Goal: Information Seeking & Learning: Find contact information

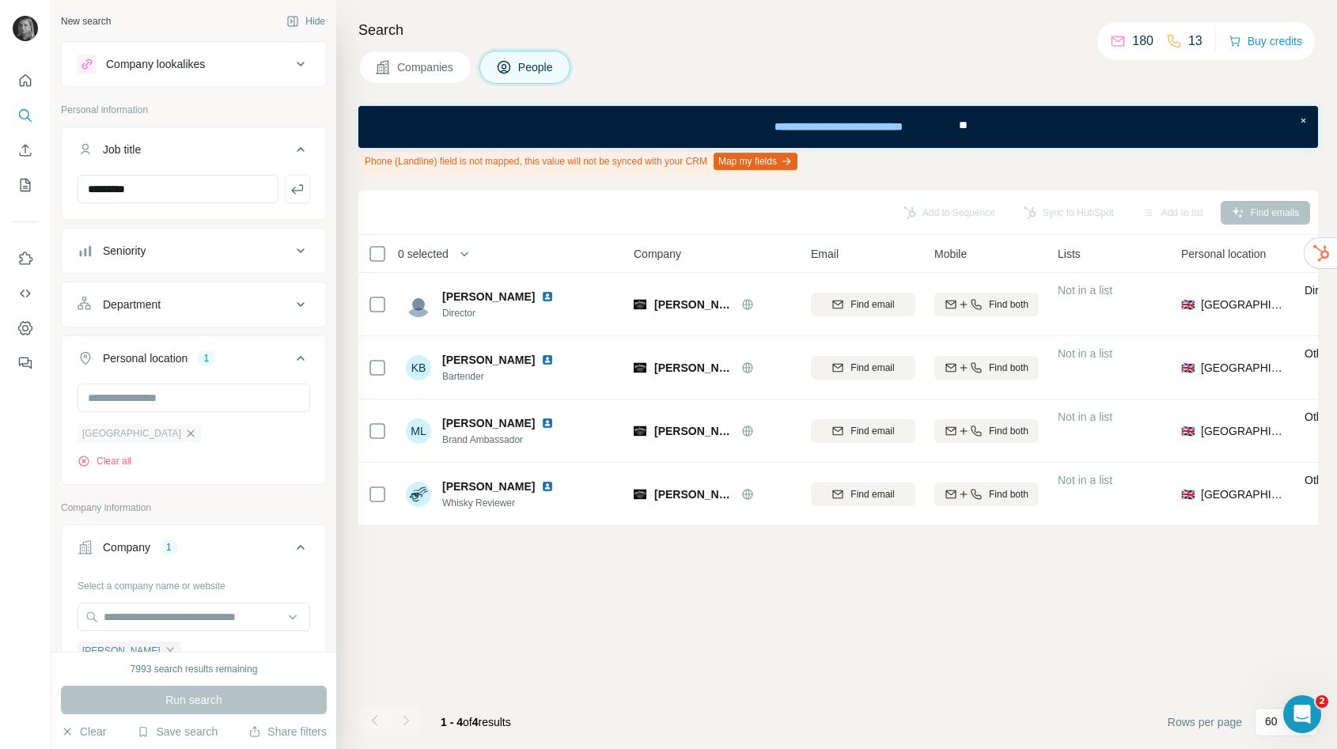
click at [184, 429] on icon "button" at bounding box center [190, 433] width 13 height 13
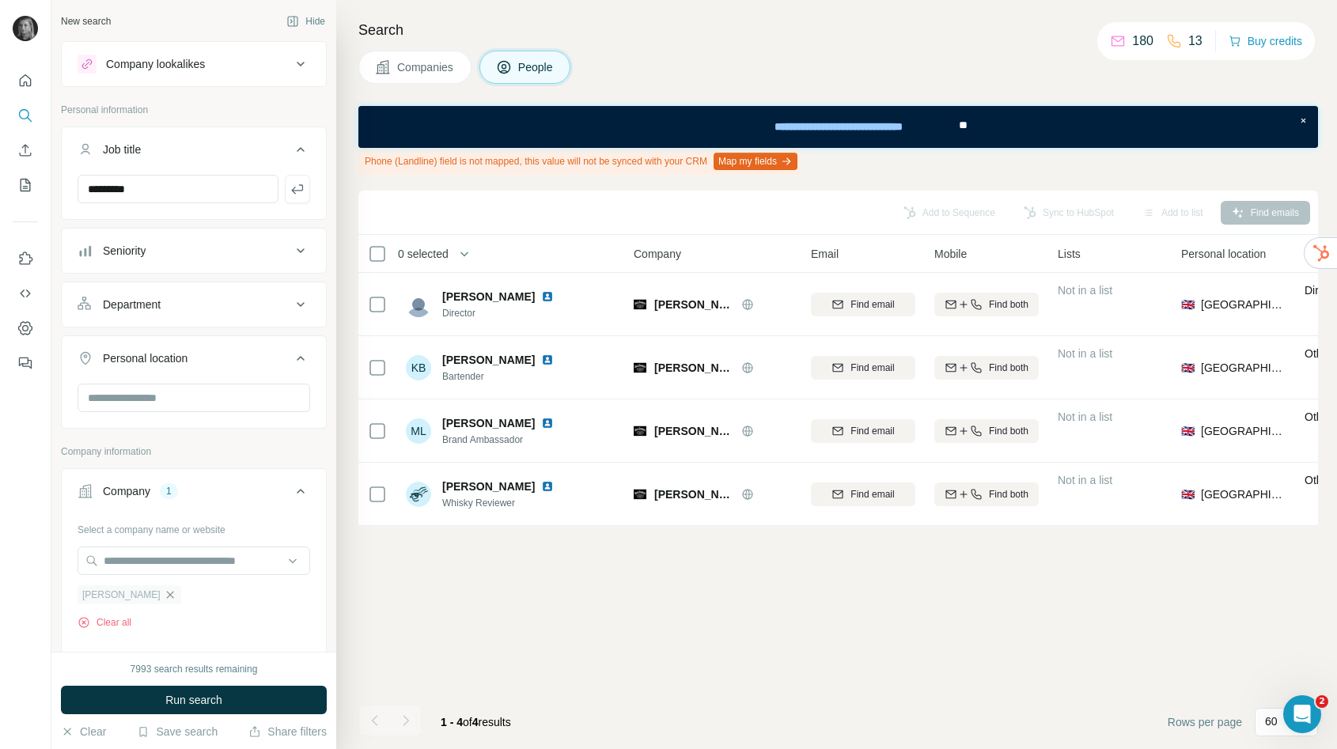
click at [166, 592] on icon "button" at bounding box center [169, 594] width 7 height 7
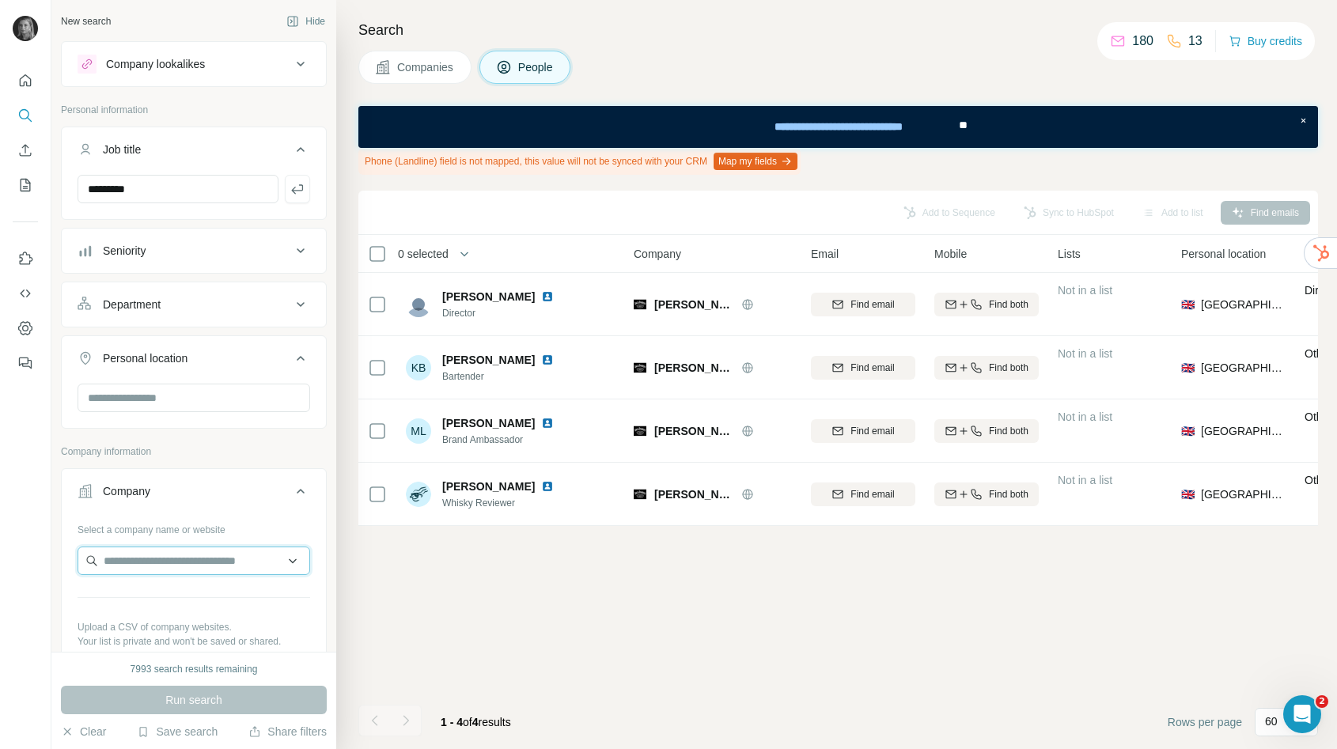
click at [165, 558] on input "text" at bounding box center [194, 561] width 233 height 28
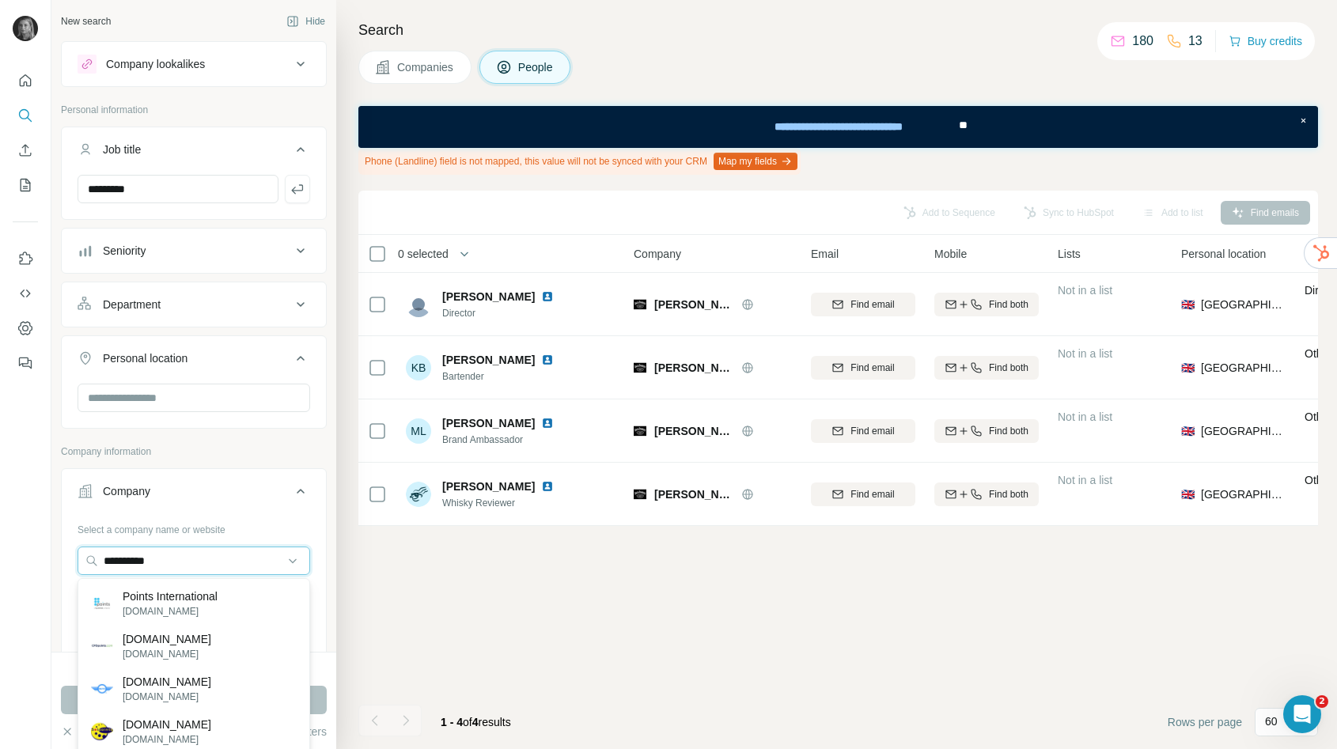
type input "**********"
click at [167, 601] on p "Points International" at bounding box center [170, 597] width 95 height 16
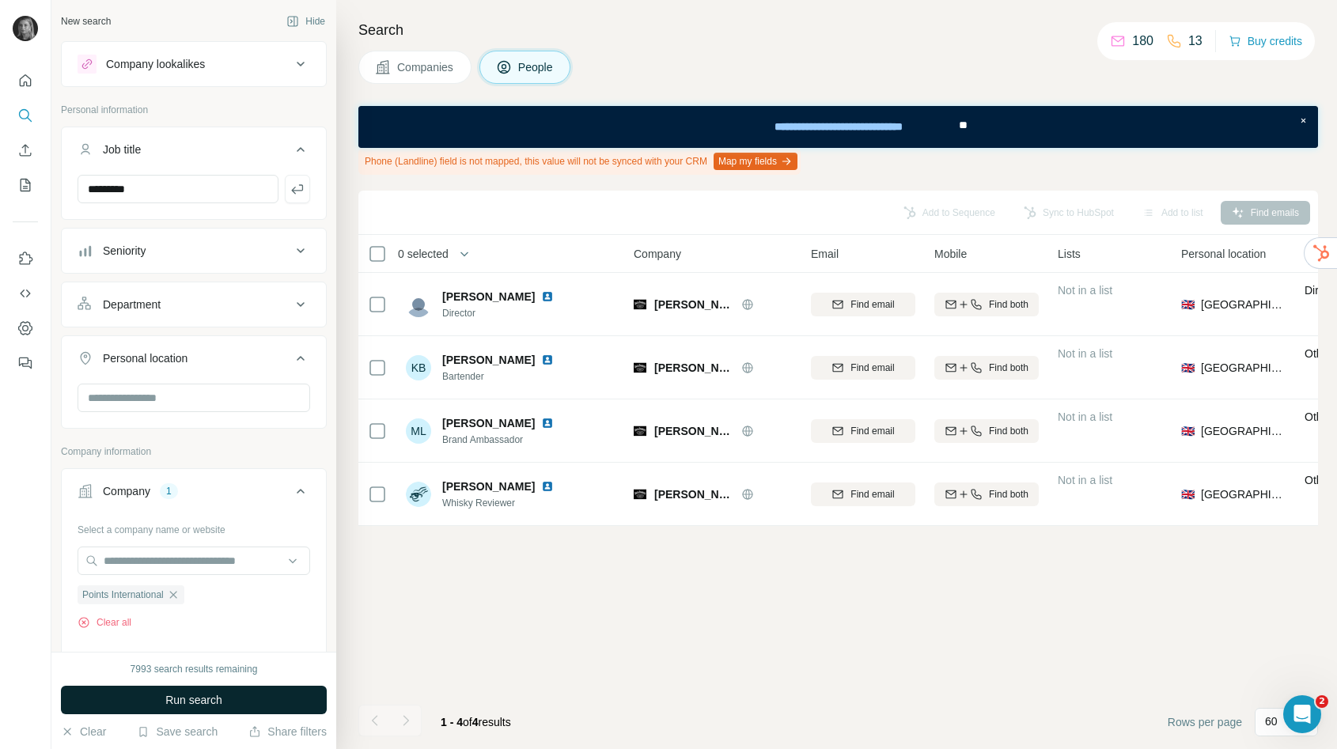
click at [227, 704] on button "Run search" at bounding box center [194, 700] width 266 height 28
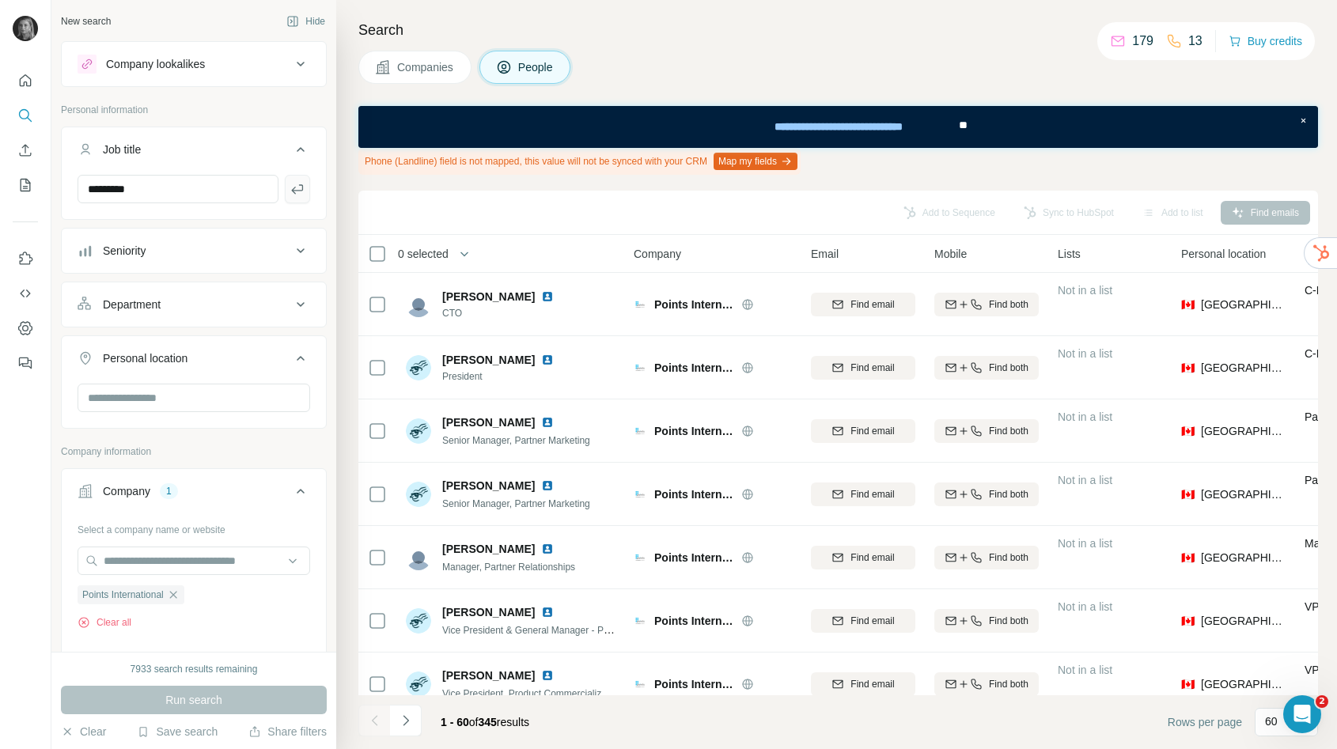
click at [300, 190] on icon "button" at bounding box center [297, 188] width 12 height 9
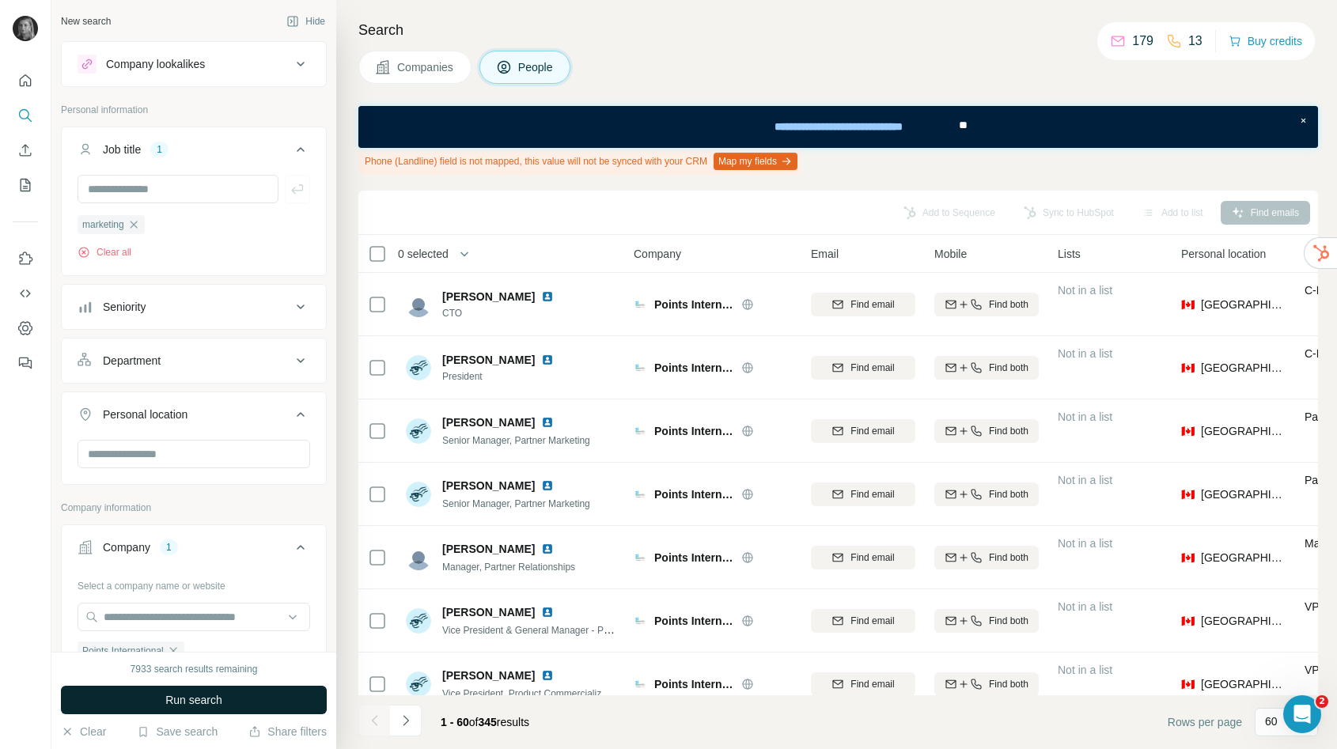
click at [274, 704] on button "Run search" at bounding box center [194, 700] width 266 height 28
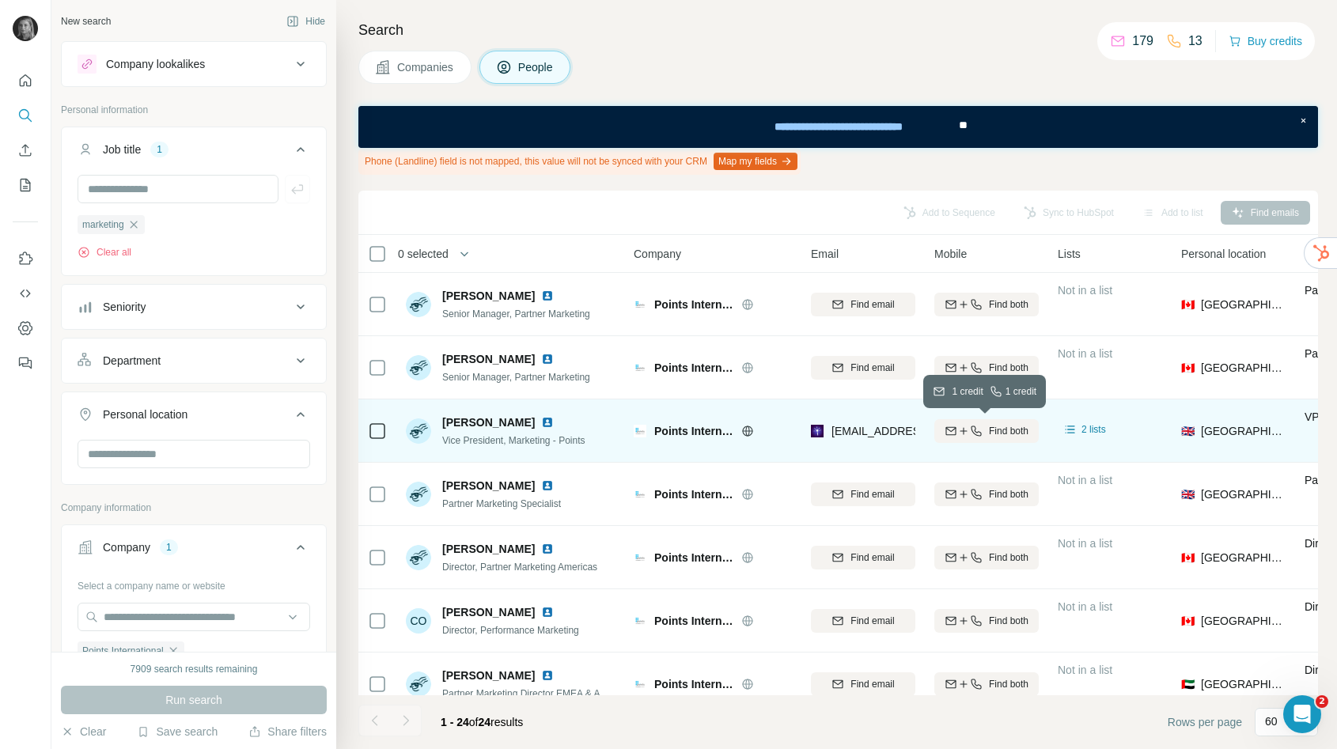
click at [1014, 430] on span "Find both" at bounding box center [1009, 431] width 40 height 14
